Goal: Find contact information: Find contact information

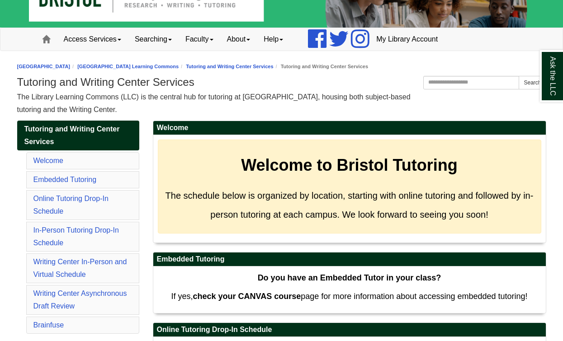
scroll to position [27, 0]
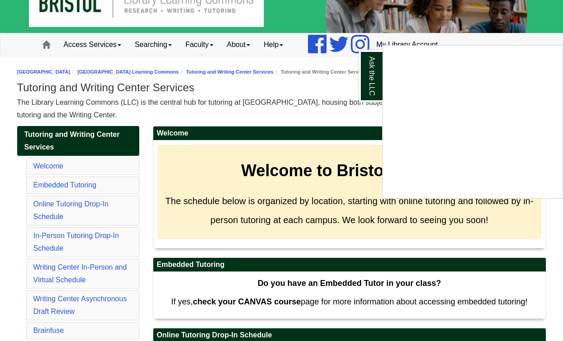
click at [198, 40] on div "Ask the LLC" at bounding box center [281, 170] width 563 height 341
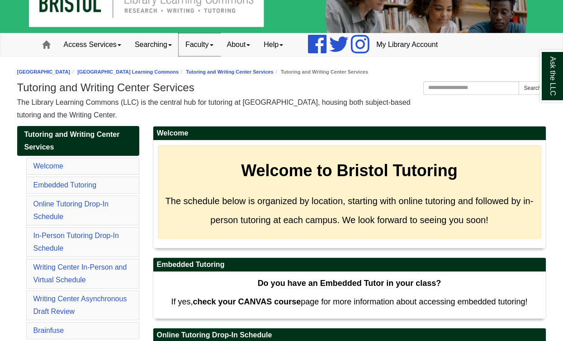
click at [217, 42] on link "Faculty" at bounding box center [199, 44] width 42 height 23
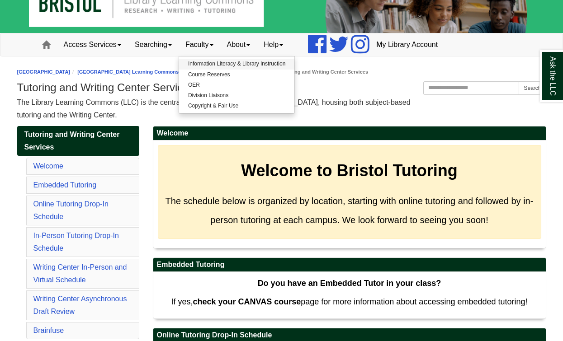
click at [219, 68] on link "Information Literacy & Library Instruction" at bounding box center [236, 64] width 115 height 10
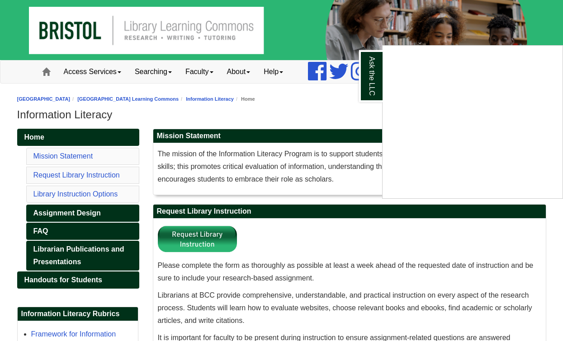
click at [241, 74] on div "Ask the LLC" at bounding box center [281, 170] width 563 height 341
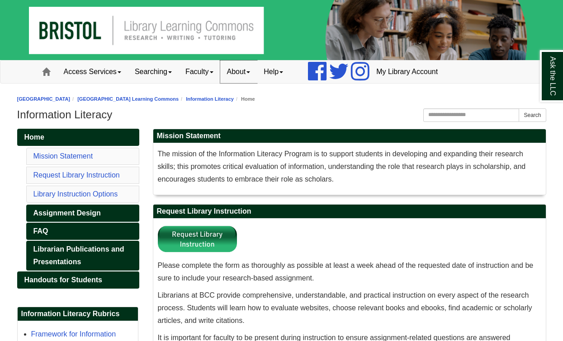
click at [253, 72] on link "About" at bounding box center [238, 72] width 37 height 23
click at [253, 116] on link "Staff Directory" at bounding box center [255, 112] width 71 height 10
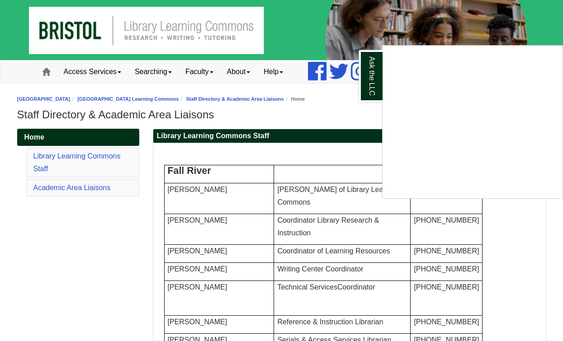
click at [77, 186] on div "Ask the LLC" at bounding box center [281, 170] width 563 height 341
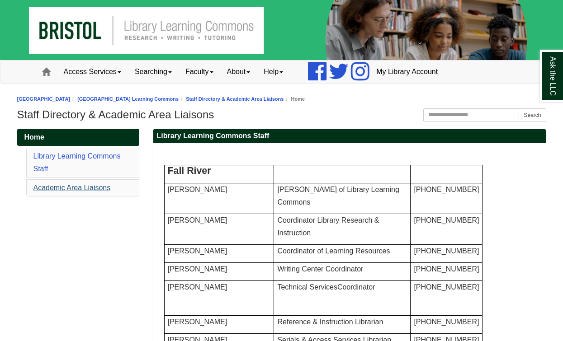
click at [77, 191] on link "Academic Area Liaisons" at bounding box center [71, 188] width 77 height 8
click at [301, 70] on ul "Facebook Twitter Instagram" at bounding box center [330, 72] width 80 height 23
click at [289, 70] on link "Help" at bounding box center [273, 72] width 33 height 23
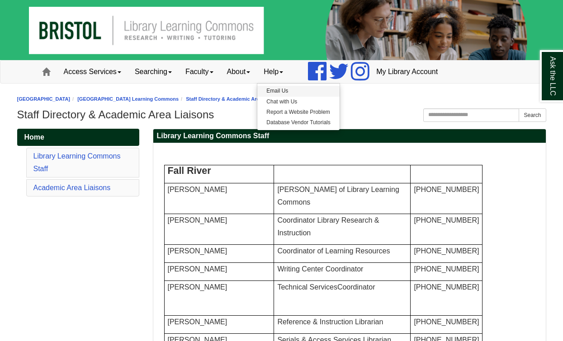
click at [291, 92] on link "Email Us" at bounding box center [298, 91] width 82 height 10
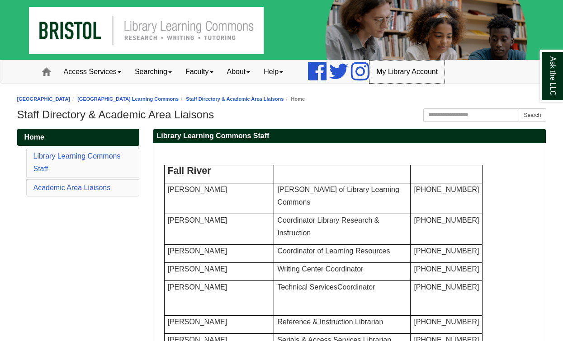
click at [432, 69] on link "My Library Account" at bounding box center [406, 72] width 75 height 23
click at [166, 76] on link "Searching" at bounding box center [153, 72] width 51 height 23
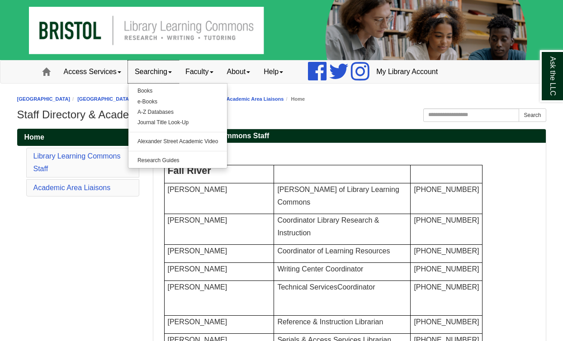
click at [166, 74] on link "Searching" at bounding box center [153, 72] width 51 height 23
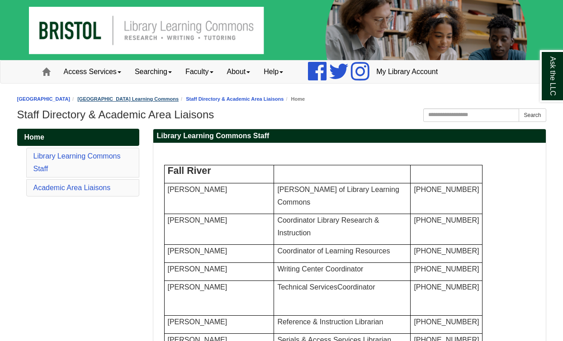
click at [117, 101] on link "[GEOGRAPHIC_DATA] Learning Commons" at bounding box center [127, 98] width 101 height 5
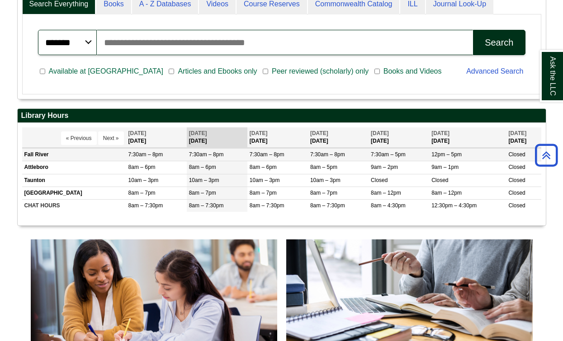
scroll to position [246, 0]
click at [34, 158] on td "Fall River" at bounding box center [74, 155] width 104 height 13
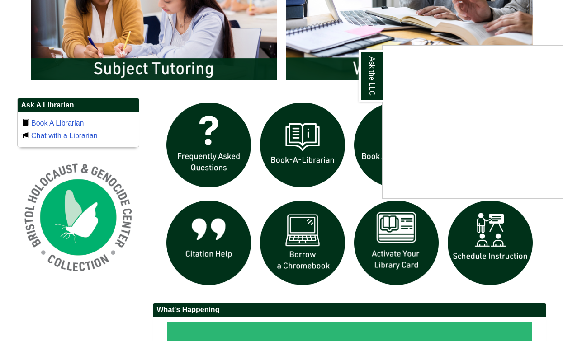
scroll to position [534, 0]
click at [75, 135] on div "Ask the LLC" at bounding box center [281, 170] width 563 height 341
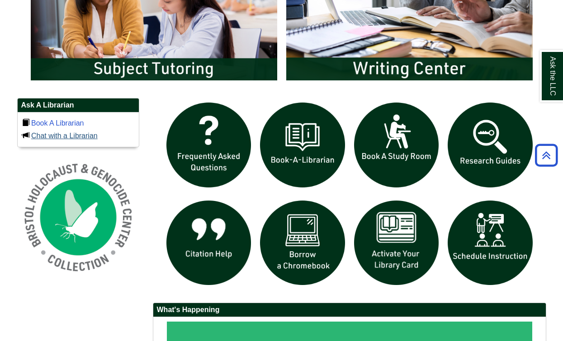
click at [66, 137] on link "Chat with a Librarian" at bounding box center [64, 136] width 66 height 8
click at [57, 123] on link "Book A Librarian" at bounding box center [57, 123] width 53 height 8
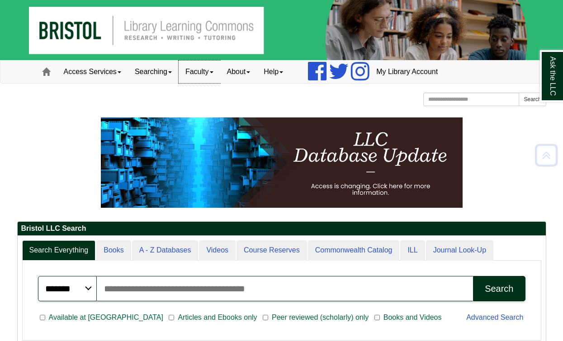
scroll to position [0, 0]
click at [201, 80] on link "Faculty" at bounding box center [199, 72] width 42 height 23
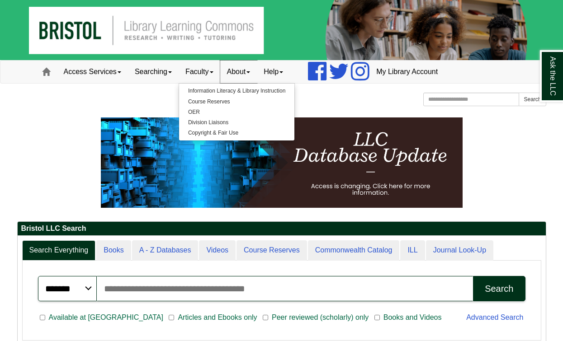
click at [246, 66] on link "About" at bounding box center [238, 72] width 37 height 23
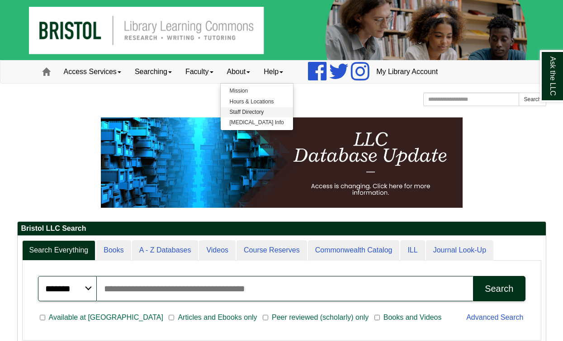
click at [250, 113] on link "Staff Directory" at bounding box center [256, 112] width 72 height 10
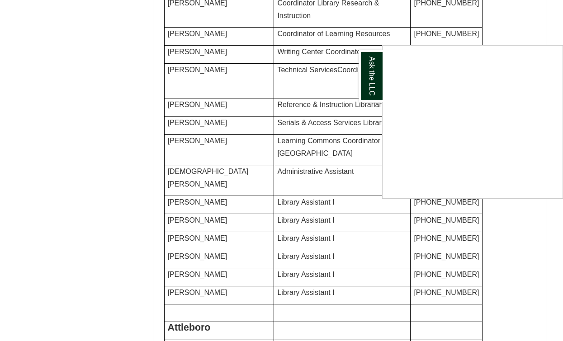
scroll to position [218, 0]
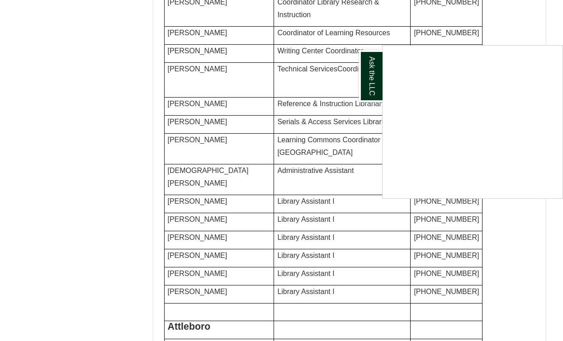
drag, startPoint x: 214, startPoint y: 250, endPoint x: 168, endPoint y: 251, distance: 45.6
click at [168, 251] on div "Ask the LLC" at bounding box center [281, 170] width 563 height 341
